Goal: Complete application form

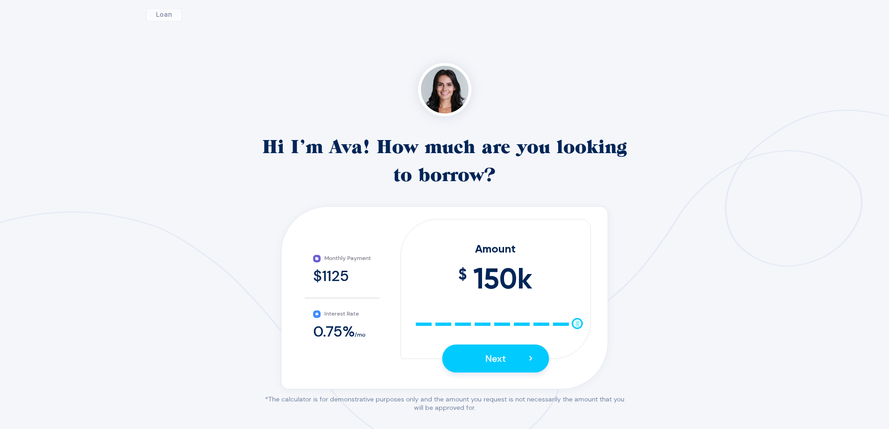
scroll to position [93, 0]
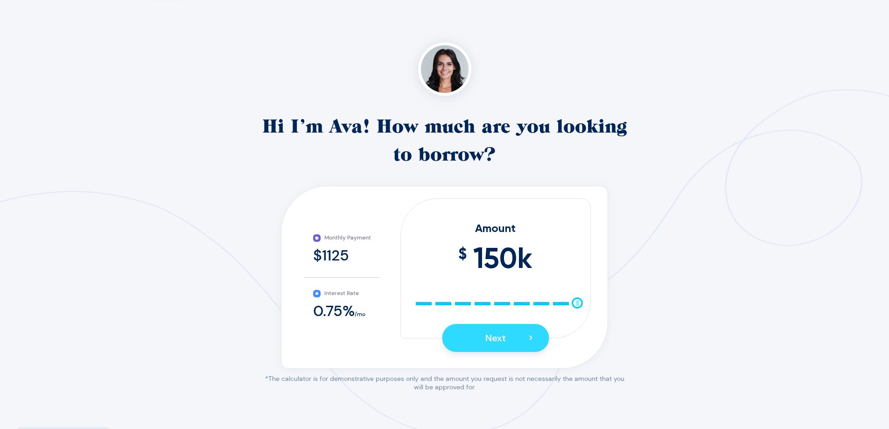
click at [519, 348] on button "Next >" at bounding box center [495, 338] width 107 height 28
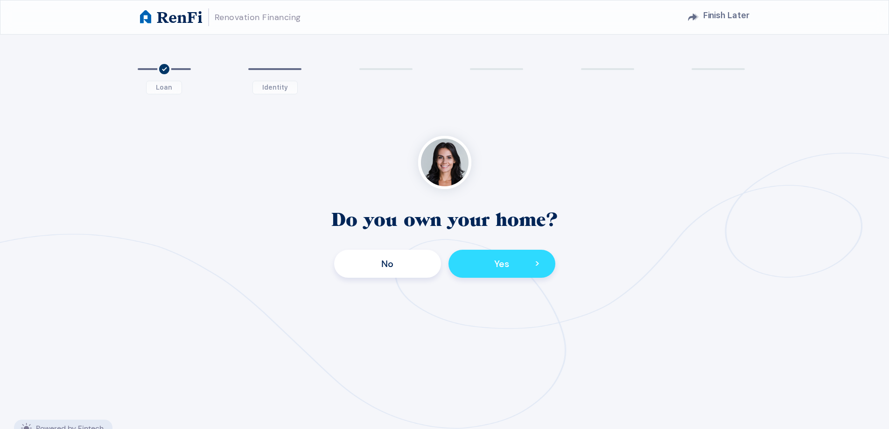
click at [493, 263] on button "Yes >" at bounding box center [502, 264] width 107 height 28
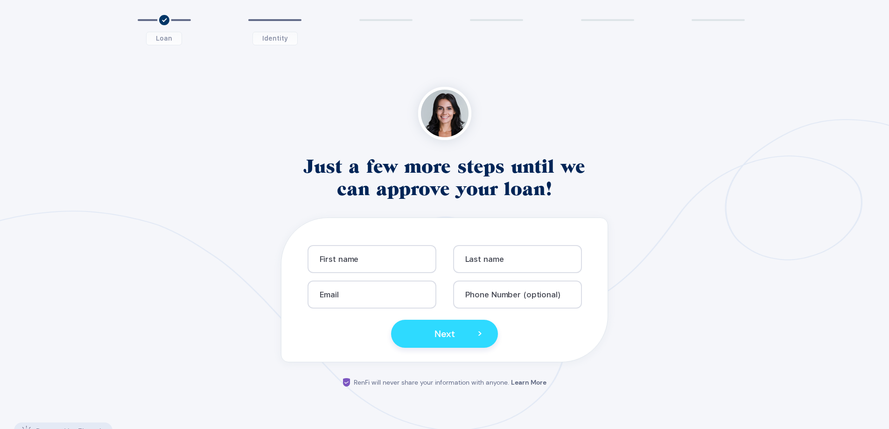
scroll to position [28, 0]
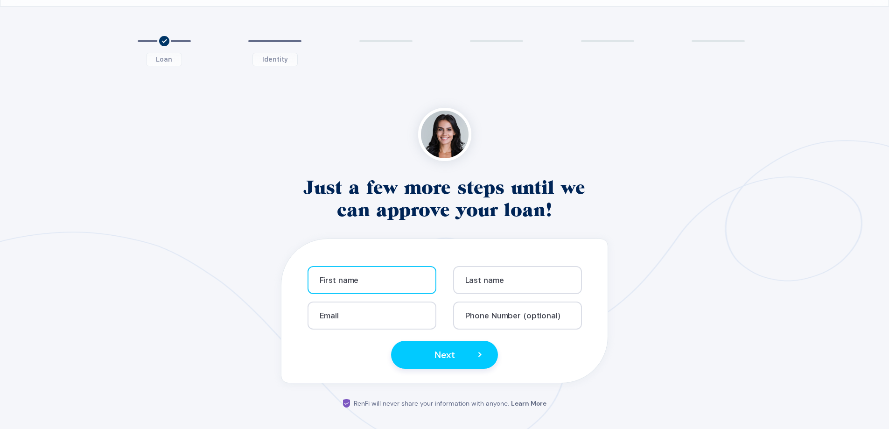
click at [424, 285] on div "First name Info" at bounding box center [372, 280] width 129 height 28
click at [356, 284] on input "text" at bounding box center [376, 284] width 113 height 8
type input "[PERSON_NAME]"
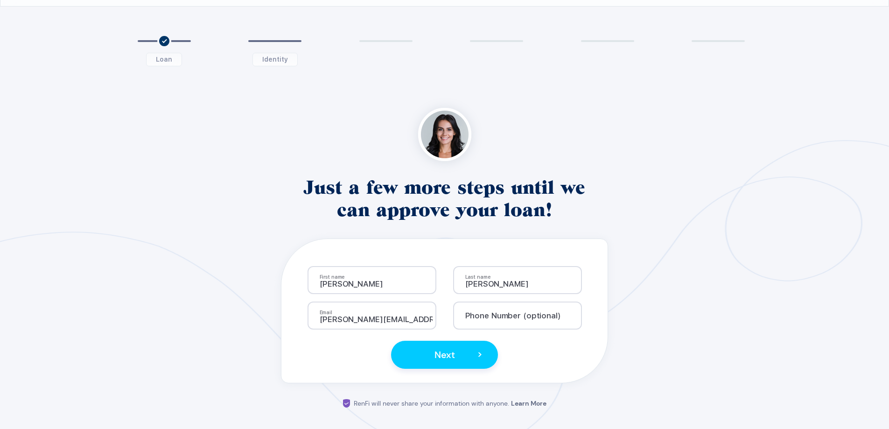
type input "[PERSON_NAME][EMAIL_ADDRESS][DOMAIN_NAME]"
click at [526, 313] on div "Phone Number (optional) Info" at bounding box center [517, 316] width 129 height 28
type input "6137102857"
click at [439, 352] on span "Next" at bounding box center [445, 355] width 21 height 16
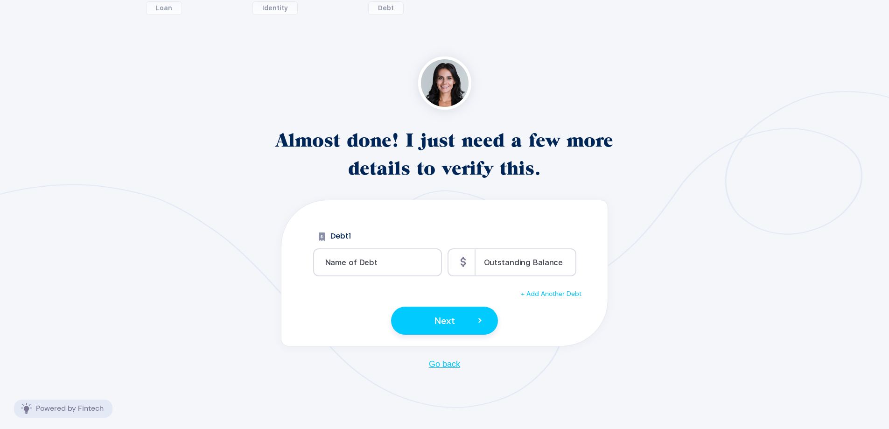
scroll to position [82, 0]
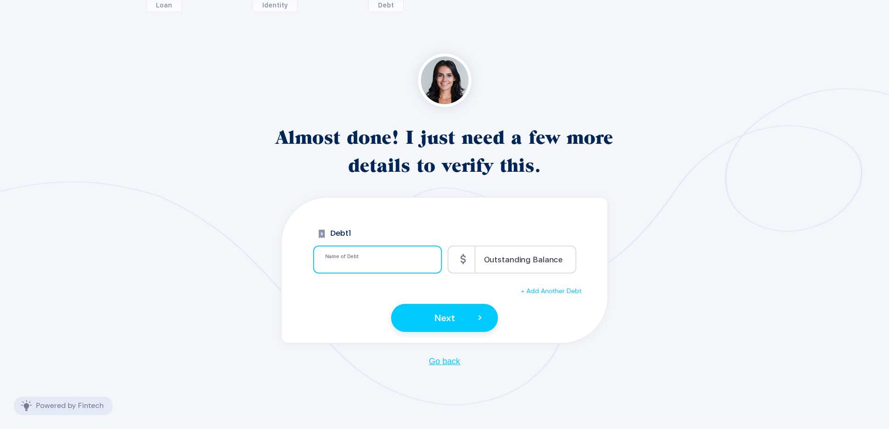
click at [364, 260] on input "text" at bounding box center [381, 263] width 113 height 8
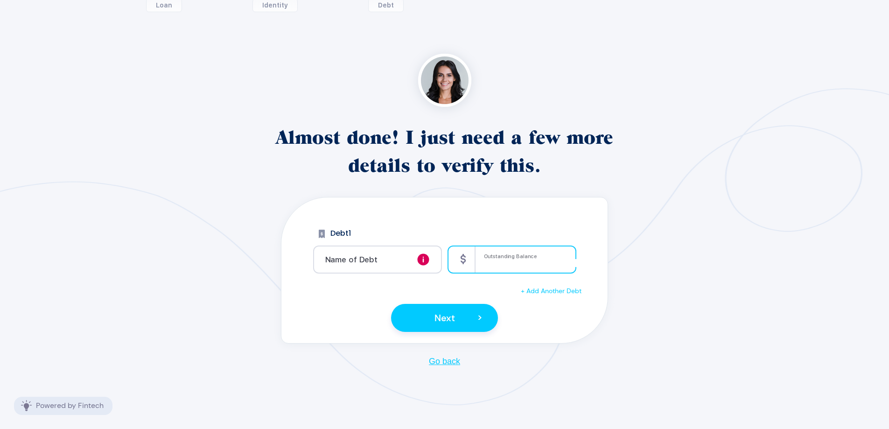
click at [542, 253] on div "Icons Outstanding Balance Info" at bounding box center [512, 260] width 129 height 28
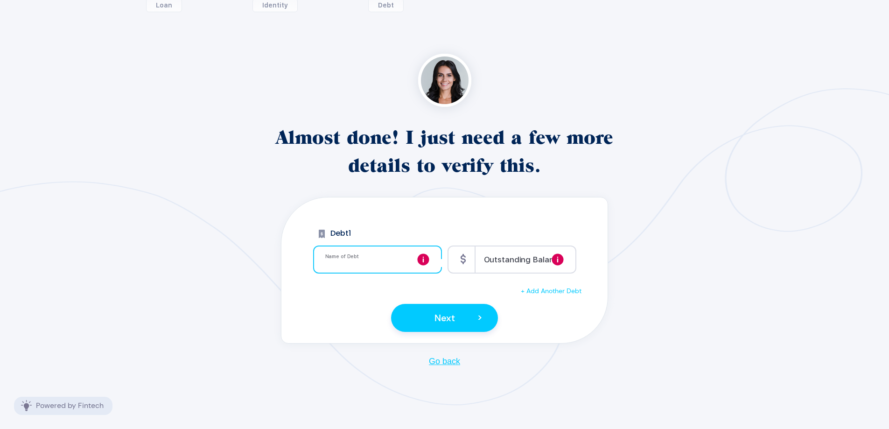
click at [414, 254] on div "Name of Debt Info" at bounding box center [377, 260] width 129 height 28
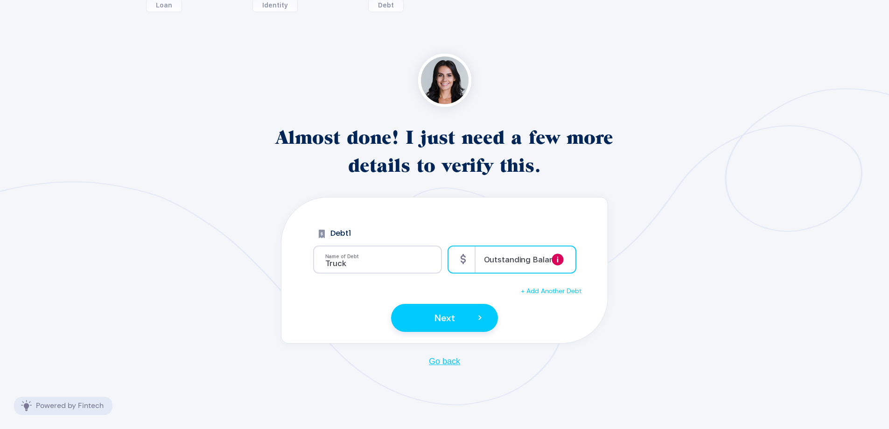
type input "Truck"
click at [504, 265] on input "number" at bounding box center [547, 263] width 127 height 8
type input "30000"
click at [534, 295] on div "+ Add Another Debt" at bounding box center [445, 290] width 326 height 11
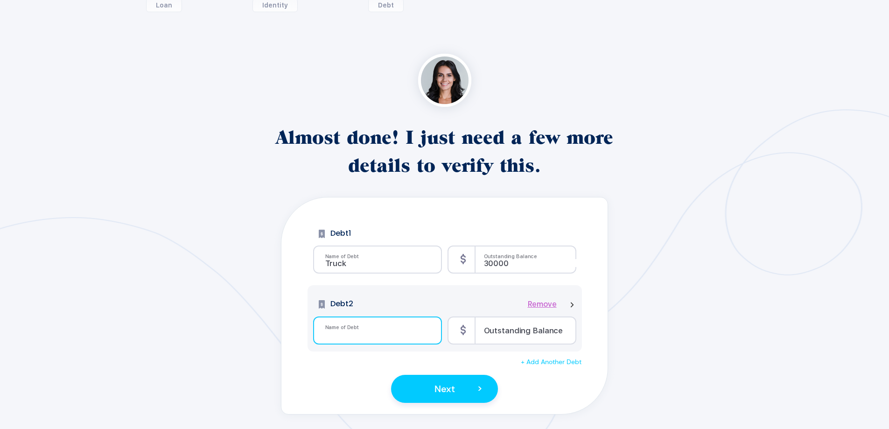
click at [377, 335] on input "text" at bounding box center [381, 334] width 113 height 8
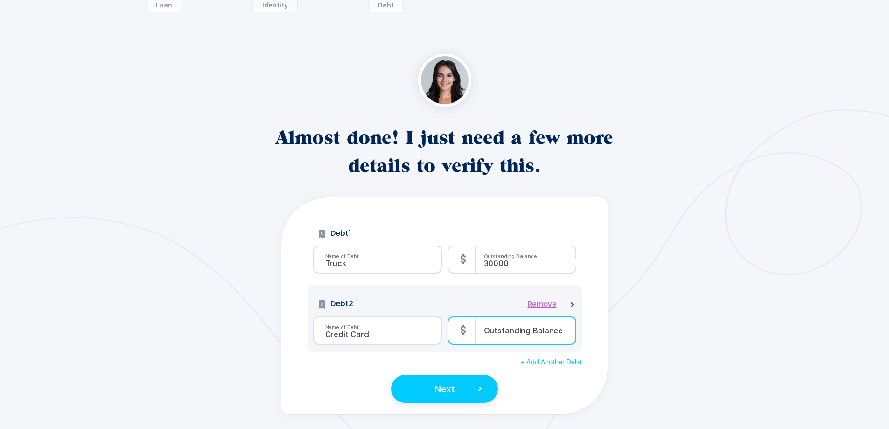
type input "Credit Card"
click at [501, 341] on div "Icons Outstanding Balance Info" at bounding box center [512, 331] width 129 height 28
click at [497, 335] on input "number" at bounding box center [540, 334] width 113 height 8
type input "4"
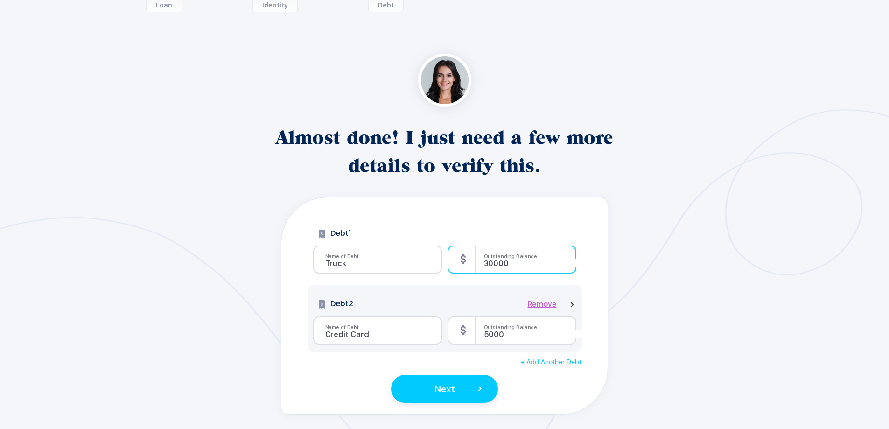
type input "5000"
click at [489, 266] on input "30000" at bounding box center [540, 263] width 113 height 8
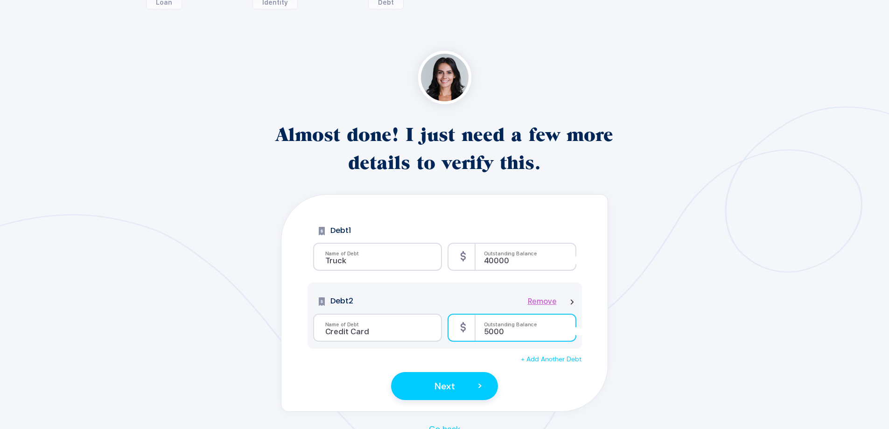
scroll to position [129, 0]
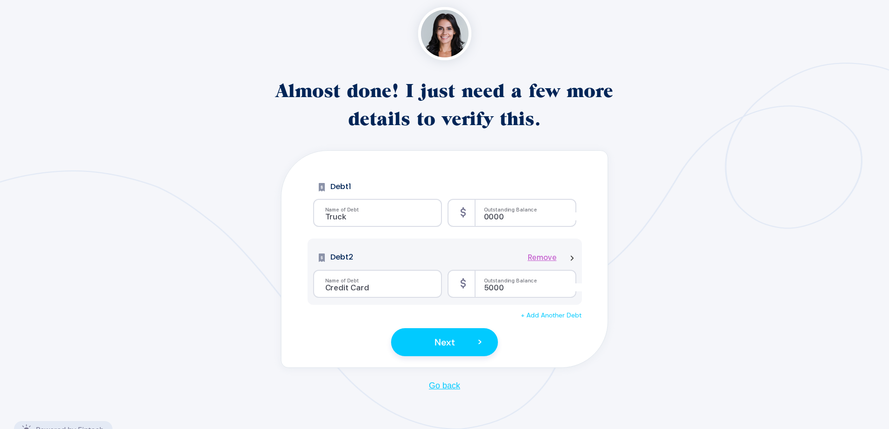
type input "30000"
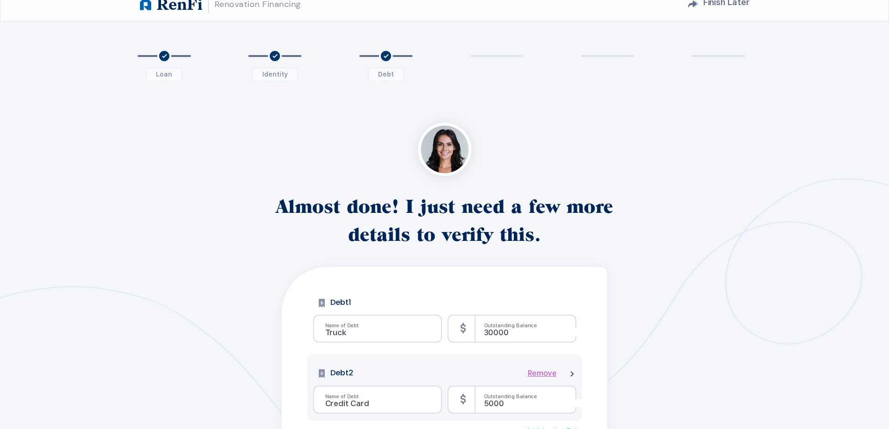
scroll to position [106, 0]
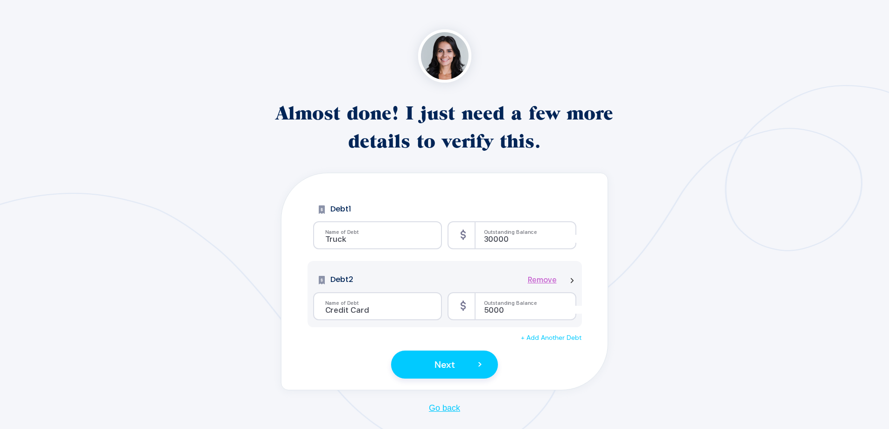
click at [542, 340] on span "+ Add Another Debt" at bounding box center [551, 337] width 61 height 8
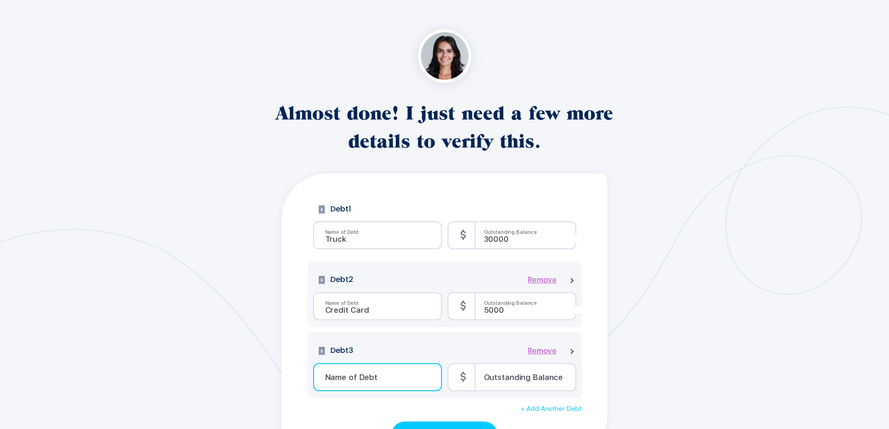
click at [397, 385] on div "Name of Debt Info" at bounding box center [377, 377] width 129 height 28
click at [359, 374] on div "Name of Debt Info" at bounding box center [377, 377] width 129 height 28
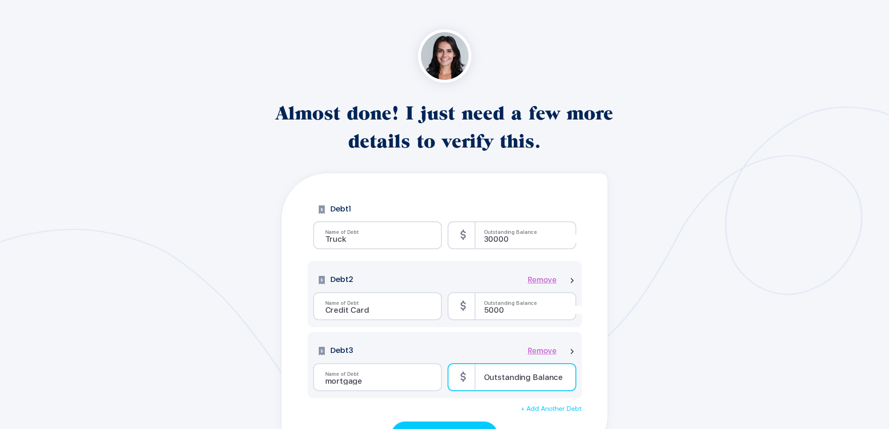
type input "mortgage"
click at [510, 384] on input "number" at bounding box center [540, 381] width 113 height 8
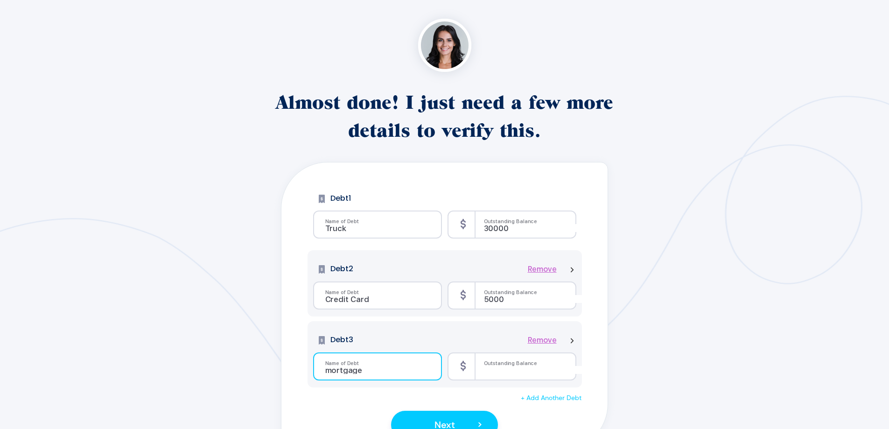
scroll to position [153, 0]
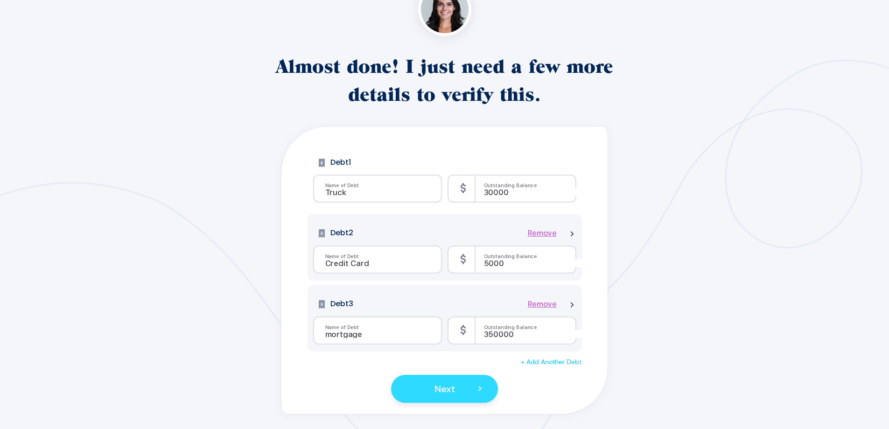
type input "350000"
click at [437, 391] on span "Next" at bounding box center [445, 389] width 21 height 12
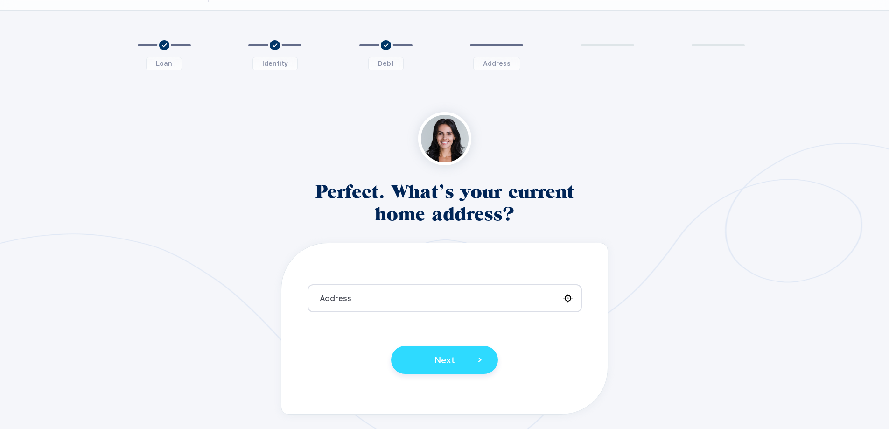
scroll to position [23, 0]
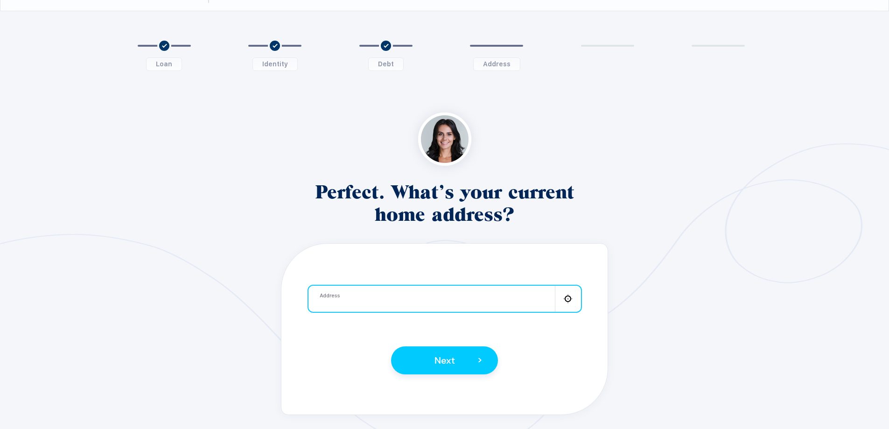
click at [370, 300] on input at bounding box center [445, 302] width 250 height 8
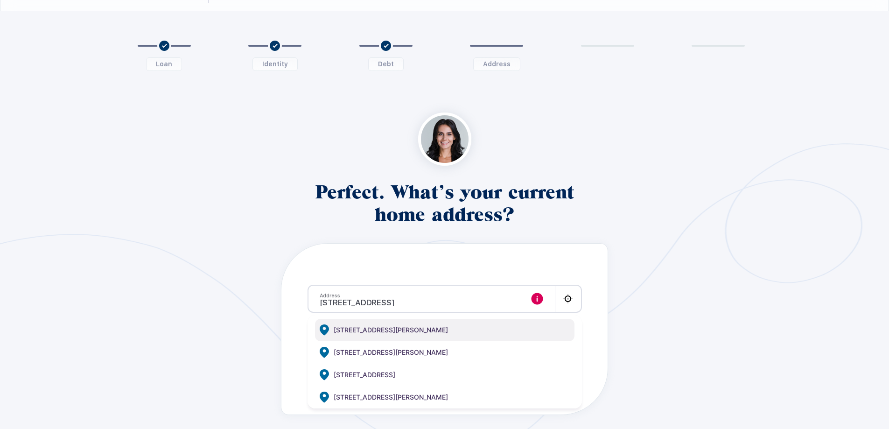
click at [380, 331] on span "[STREET_ADDRESS][PERSON_NAME]" at bounding box center [391, 329] width 114 height 11
type input "[STREET_ADDRESS][PERSON_NAME]"
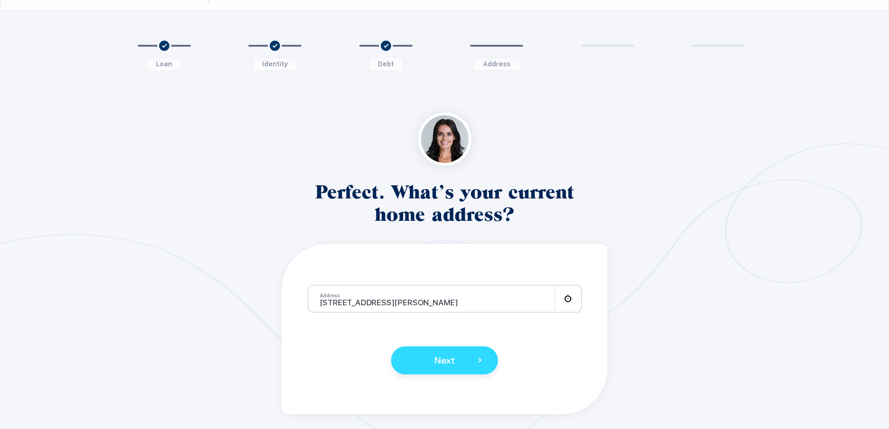
click at [430, 363] on button "Next >" at bounding box center [444, 360] width 107 height 28
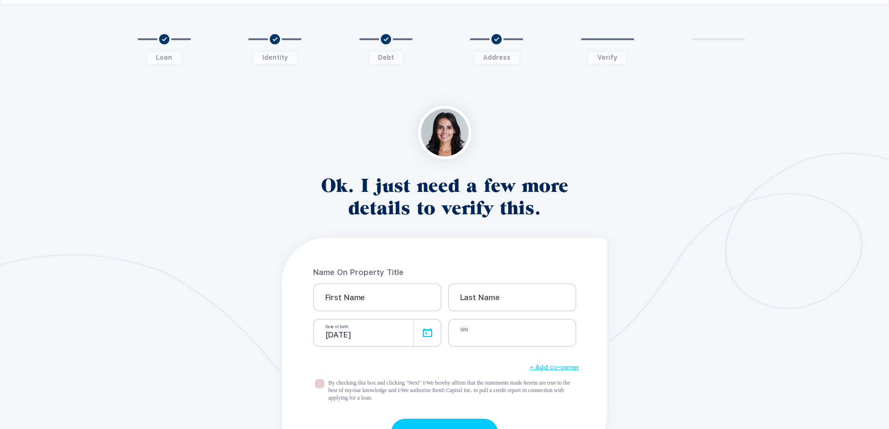
scroll to position [47, 0]
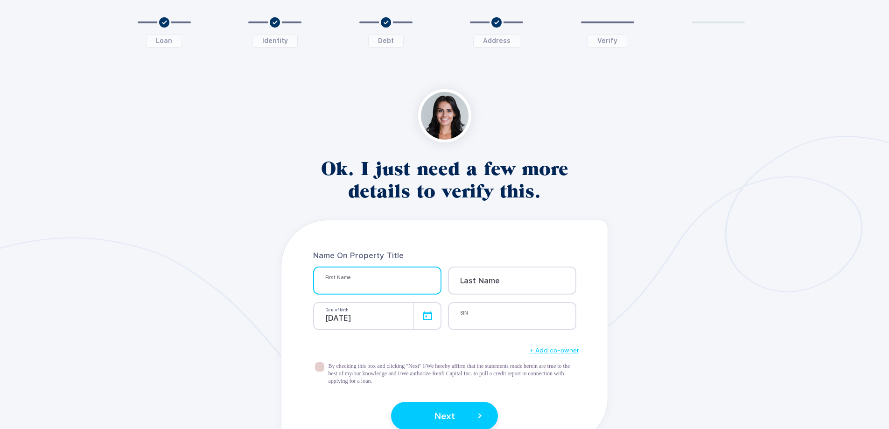
click at [399, 284] on input at bounding box center [381, 284] width 113 height 8
click at [510, 232] on form "Name On Property Title First Name Info Last Name Info [DATE] SIN Info + Add co-…" at bounding box center [445, 325] width 274 height 210
click at [363, 288] on div "First Name Info" at bounding box center [377, 281] width 128 height 28
click at [353, 284] on input at bounding box center [388, 284] width 127 height 8
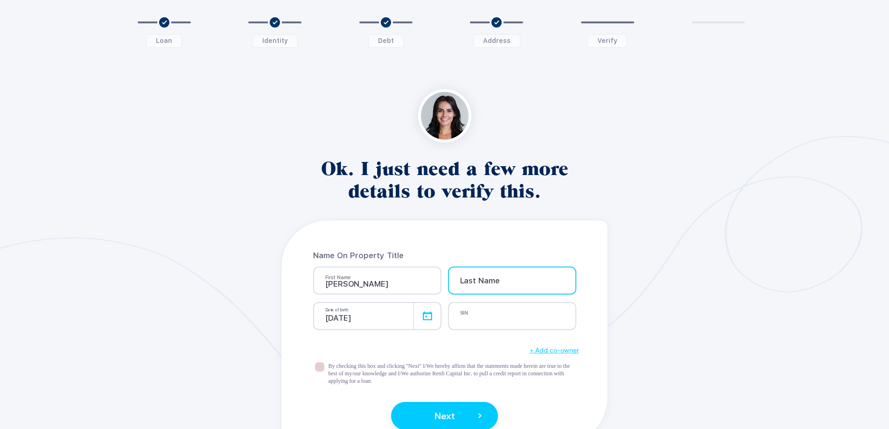
type input "[PERSON_NAME]"
click at [498, 284] on input at bounding box center [516, 284] width 113 height 8
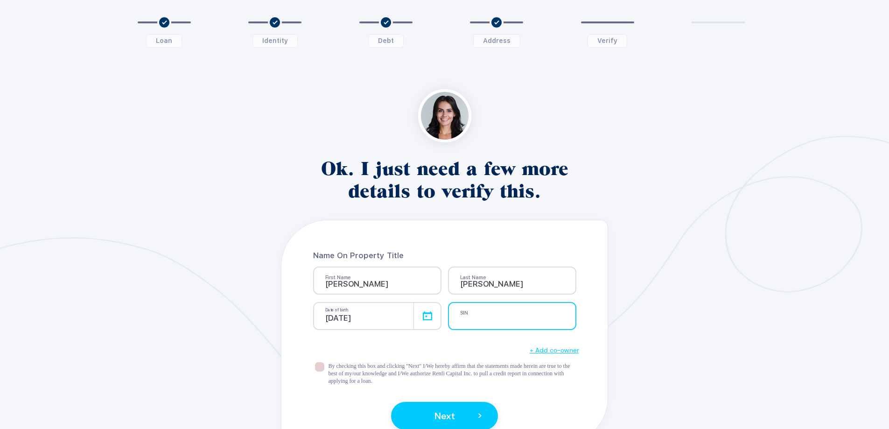
type input "[PERSON_NAME]"
click at [463, 323] on input at bounding box center [516, 320] width 113 height 8
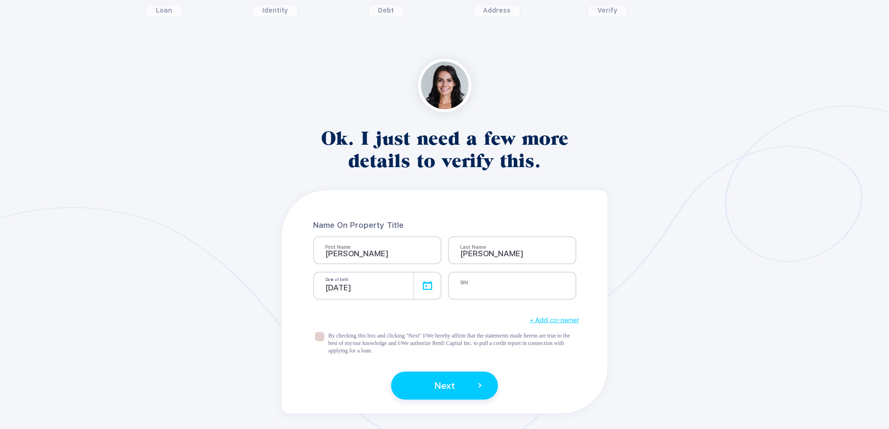
scroll to position [123, 0]
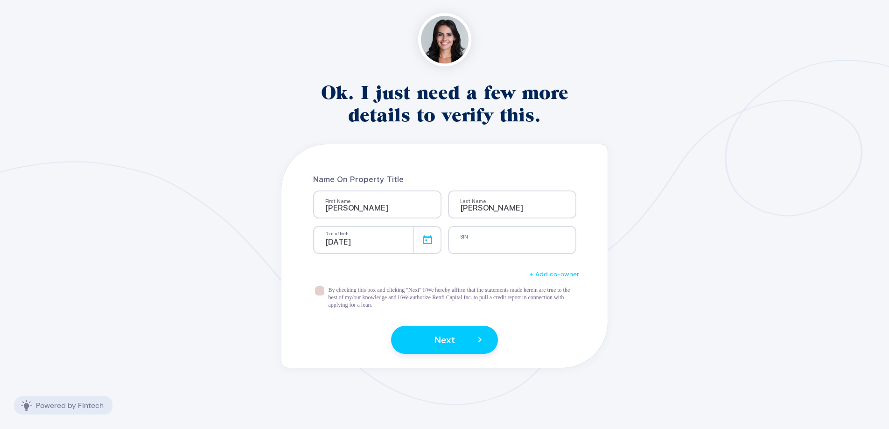
click at [326, 289] on div "By checking this box and clicking "Next" I/We hereby affirm that the statements…" at bounding box center [445, 301] width 260 height 30
click at [314, 292] on div "By checking this box and clicking "Next" I/We hereby affirm that the statements…" at bounding box center [445, 301] width 274 height 30
click at [318, 292] on span at bounding box center [319, 290] width 9 height 9
click at [324, 286] on input "checkbox" at bounding box center [324, 286] width 0 height 0
click at [429, 236] on div "[DATE]" at bounding box center [377, 240] width 128 height 28
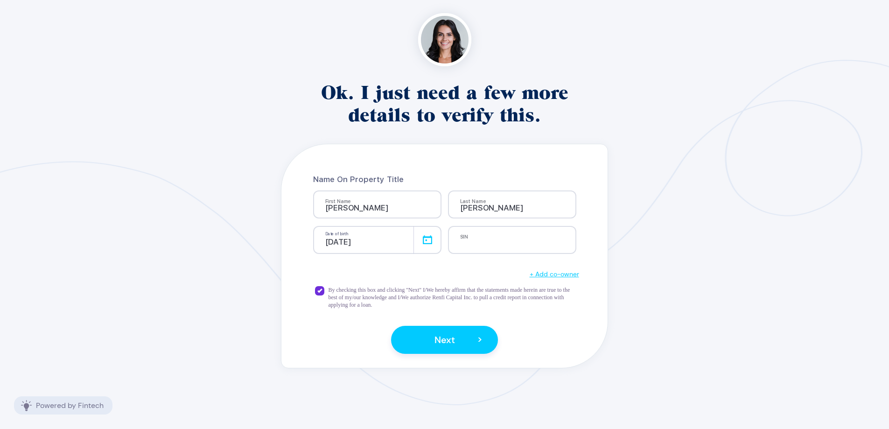
click at [429, 239] on div "[DATE]" at bounding box center [377, 240] width 128 height 28
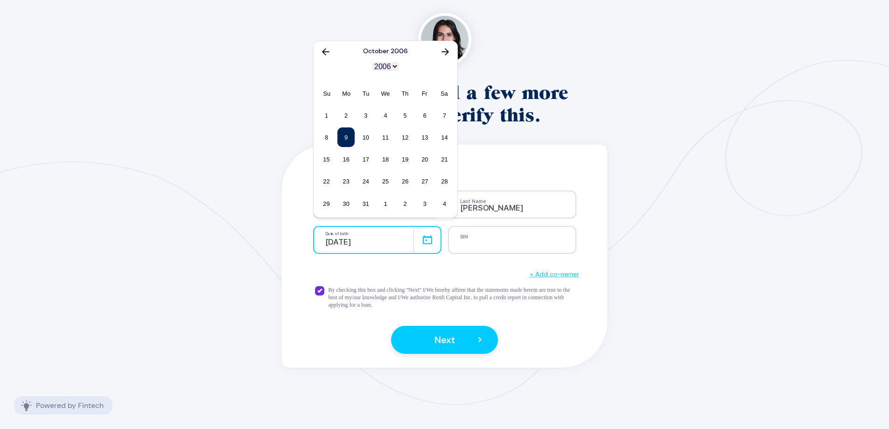
click at [390, 242] on input "[DATE]" at bounding box center [377, 240] width 128 height 28
click at [324, 51] on icon "Icon" at bounding box center [325, 51] width 7 height 7
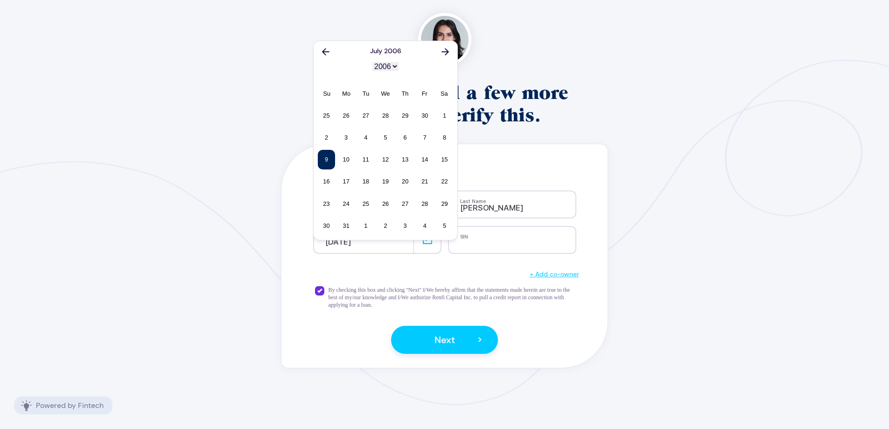
click at [324, 51] on icon "Icon" at bounding box center [325, 51] width 7 height 7
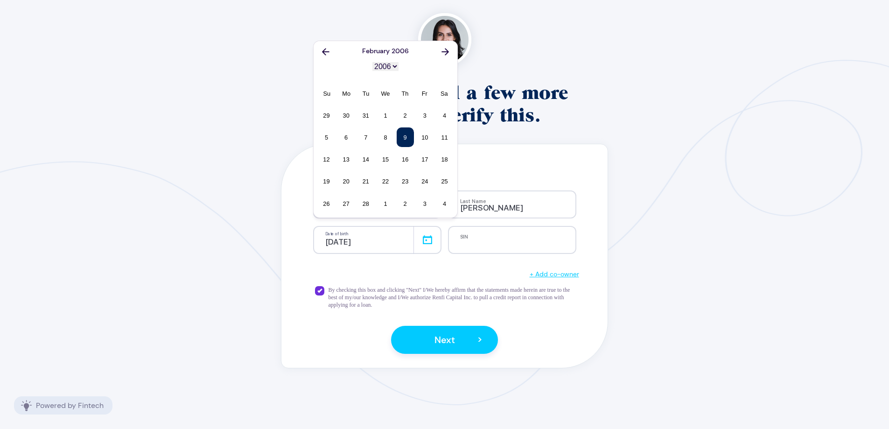
click at [324, 51] on icon "Icon" at bounding box center [325, 51] width 7 height 7
select select "2005"
click at [324, 51] on icon "Icon" at bounding box center [325, 51] width 7 height 7
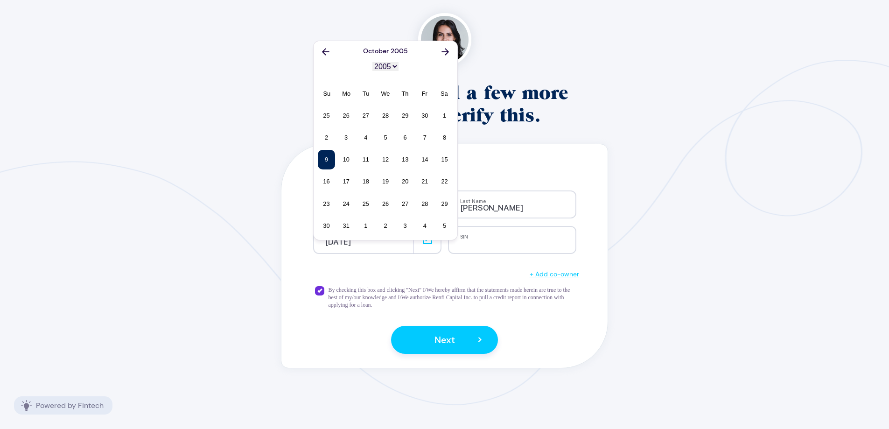
click at [324, 51] on icon "Icon" at bounding box center [325, 51] width 7 height 7
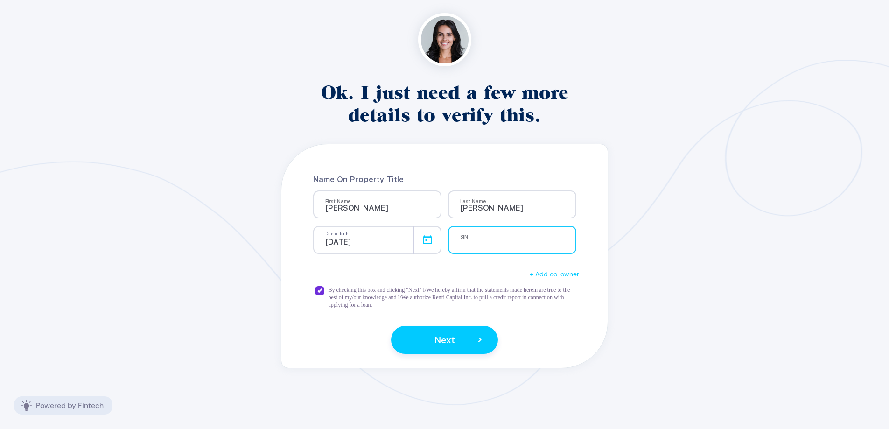
click at [522, 240] on input at bounding box center [516, 243] width 113 height 8
type input "507453025"
click at [413, 242] on div "[DATE]" at bounding box center [377, 240] width 128 height 28
click at [428, 240] on div "[DATE]" at bounding box center [377, 240] width 128 height 28
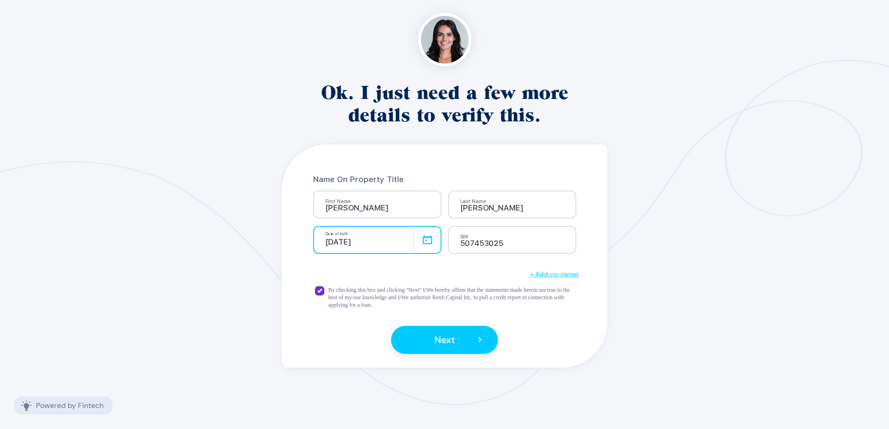
drag, startPoint x: 402, startPoint y: 238, endPoint x: 397, endPoint y: 240, distance: 5.5
click at [401, 238] on input "[DATE]" at bounding box center [377, 240] width 128 height 28
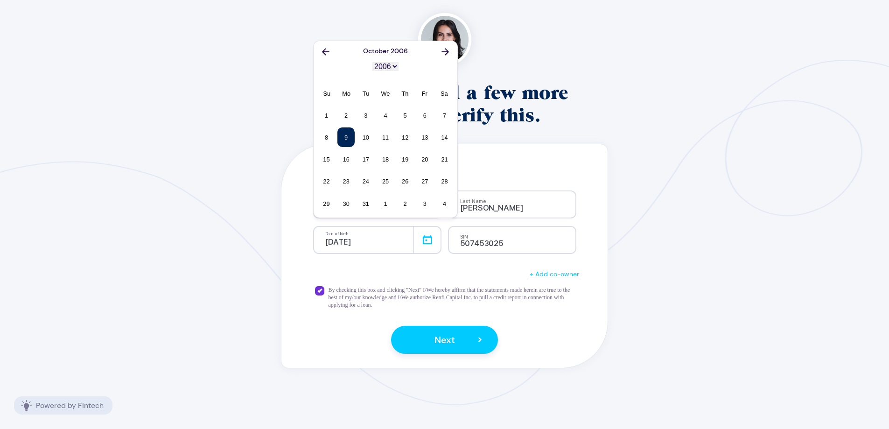
click at [387, 58] on div "Icon [DATE] Icon 1900 1901 1902 1903 1904 1905 1906 1907 1908 1909 1910 1911 19…" at bounding box center [386, 66] width 144 height 42
click at [393, 67] on select "1900 1901 1902 1903 1904 1905 1906 1907 1908 1909 1910 1911 1912 1913 1914 1915…" at bounding box center [386, 66] width 26 height 9
select select "1992"
click at [373, 62] on select "1900 1901 1902 1903 1904 1905 1906 1907 1908 1909 1910 1911 1912 1913 1914 1915…" at bounding box center [386, 66] width 26 height 9
click at [449, 53] on button "Icon" at bounding box center [445, 51] width 13 height 13
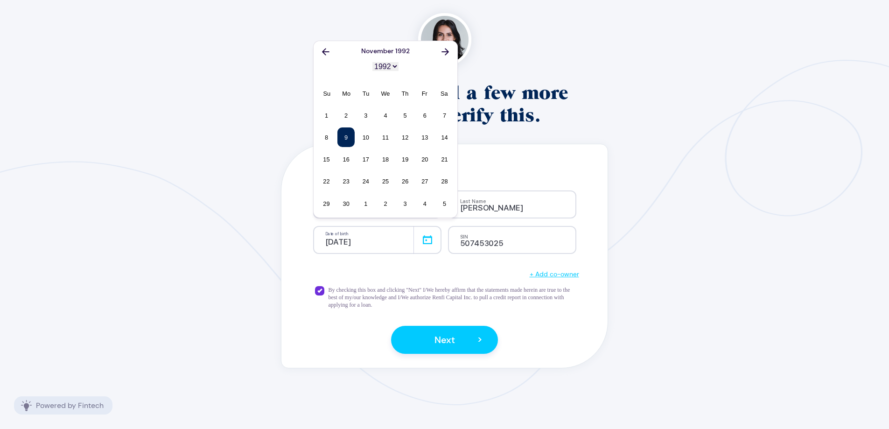
click at [449, 53] on button "Icon" at bounding box center [445, 51] width 13 height 13
click at [367, 136] on div "8" at bounding box center [365, 137] width 17 height 20
type input "[DATE]"
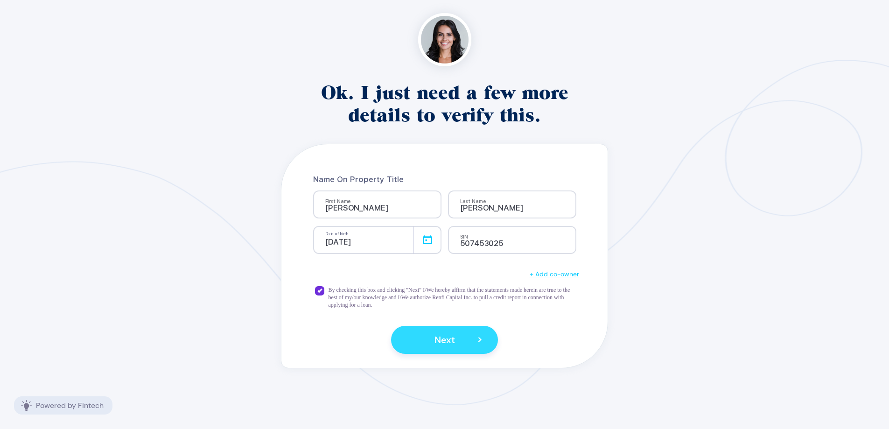
click at [478, 338] on span ">" at bounding box center [480, 340] width 5 height 16
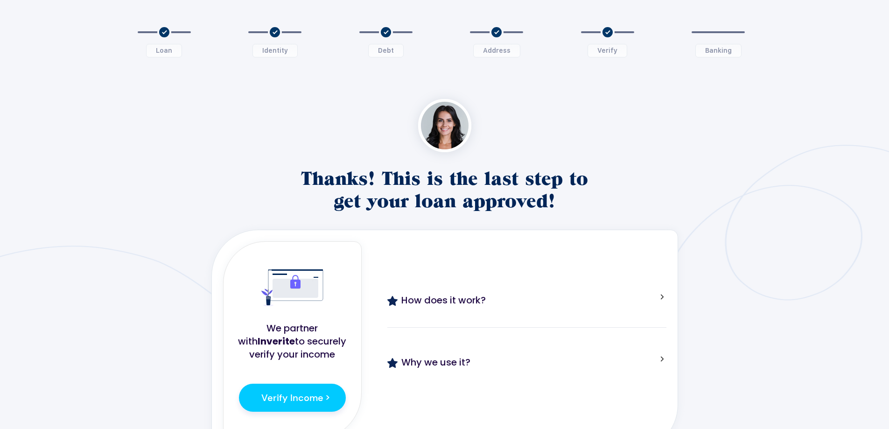
scroll to position [93, 0]
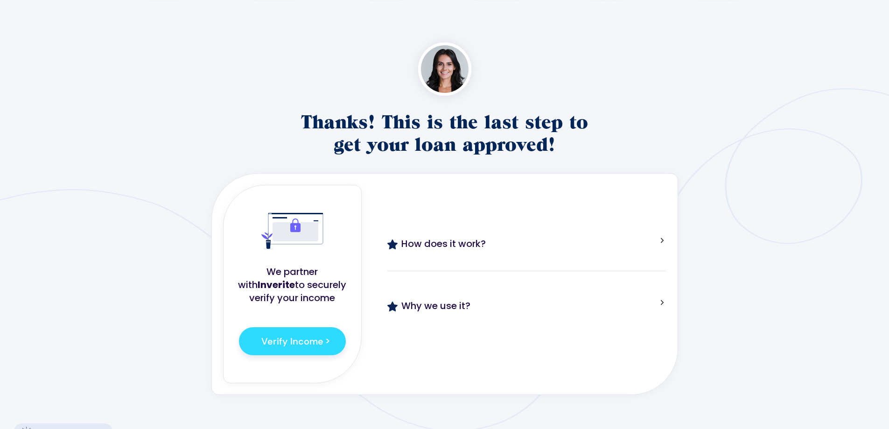
click at [321, 346] on span "Verify Income" at bounding box center [292, 341] width 62 height 12
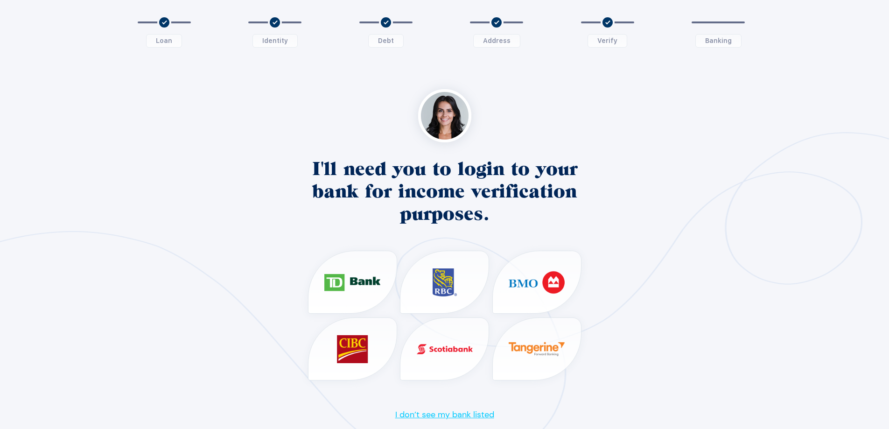
scroll to position [110, 0]
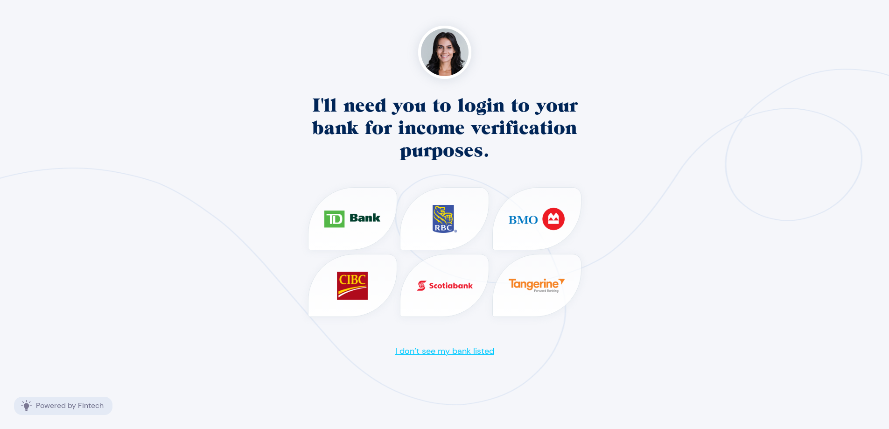
click at [435, 353] on button "I don’t see my bank listed" at bounding box center [445, 351] width 105 height 12
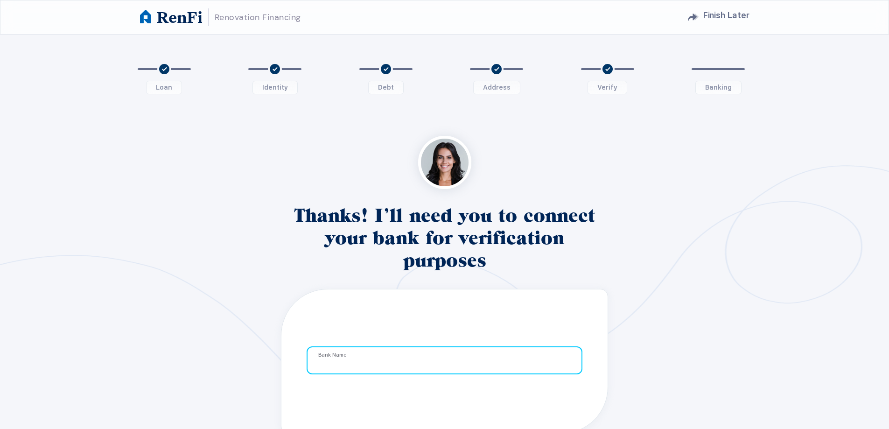
click at [349, 365] on input "text" at bounding box center [445, 360] width 276 height 28
paste input "[PERSON_NAME]"
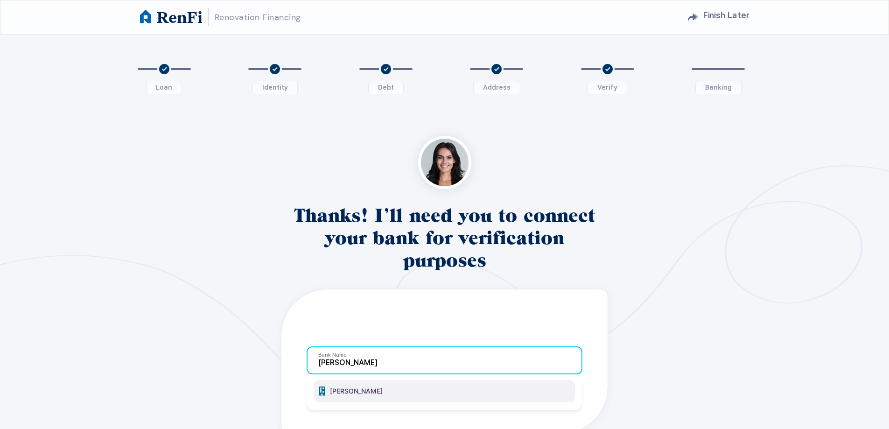
type input "[PERSON_NAME]"
click at [360, 397] on div "Building [PERSON_NAME]" at bounding box center [444, 391] width 261 height 22
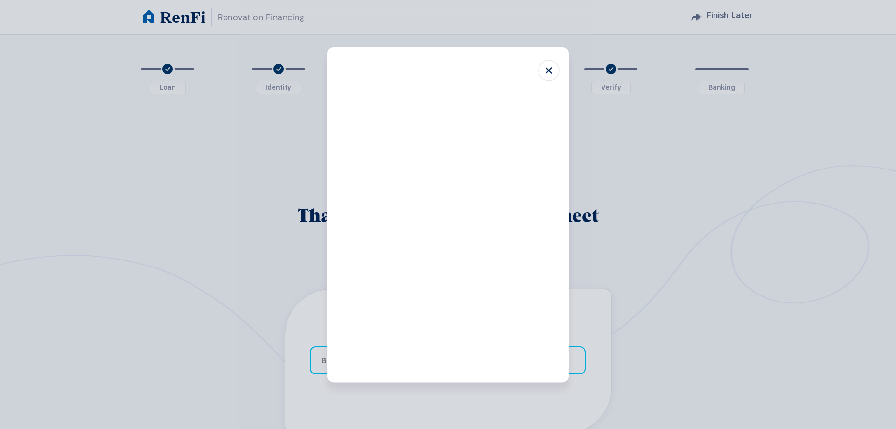
click at [545, 58] on div at bounding box center [448, 65] width 242 height 37
click at [555, 65] on icon at bounding box center [548, 70] width 21 height 21
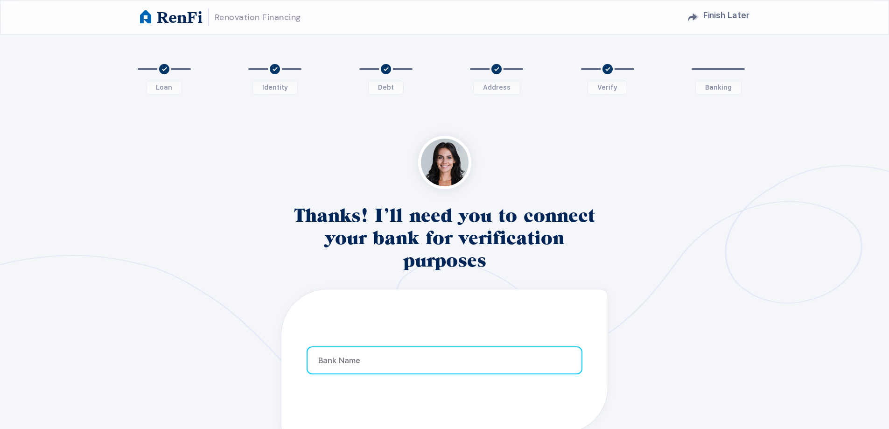
click at [708, 15] on h2 "Finish Later" at bounding box center [726, 16] width 47 height 18
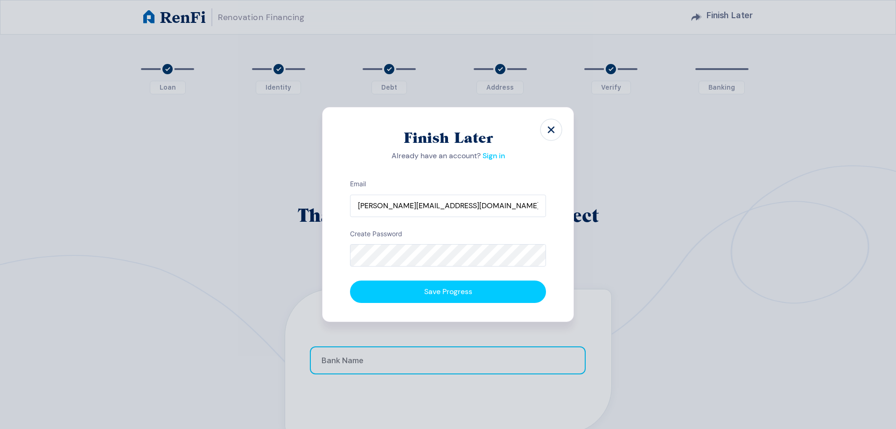
click at [543, 131] on icon at bounding box center [551, 130] width 22 height 22
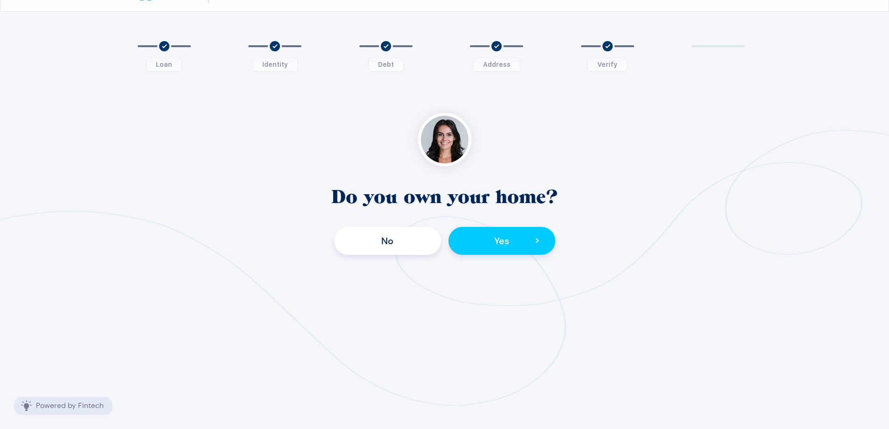
scroll to position [93, 0]
